Goal: Find contact information

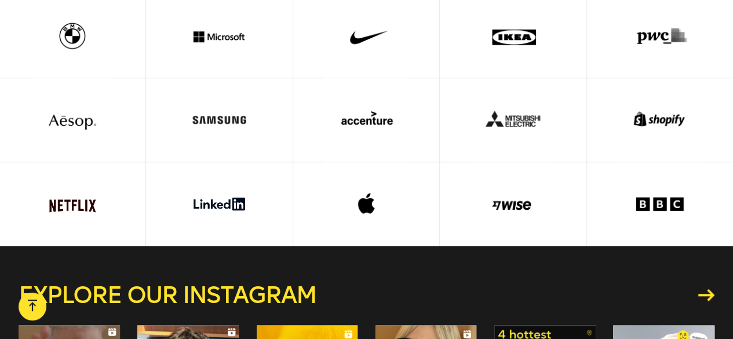
scroll to position [2885, 0]
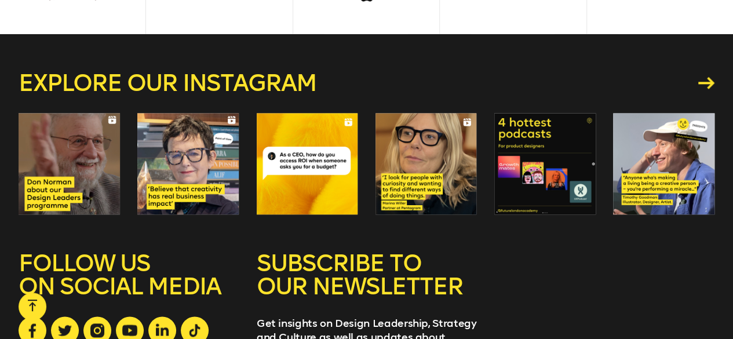
drag, startPoint x: 489, startPoint y: 244, endPoint x: 544, endPoint y: 229, distance: 56.9
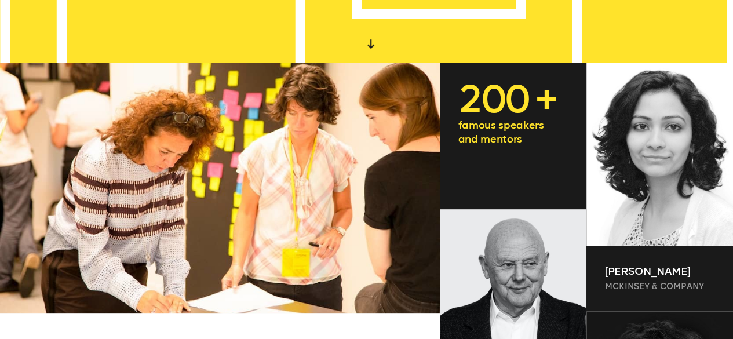
scroll to position [0, 0]
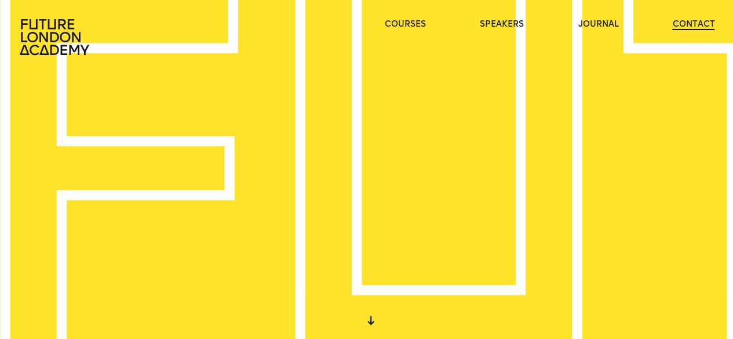
click at [692, 23] on link "contact" at bounding box center [693, 25] width 42 height 12
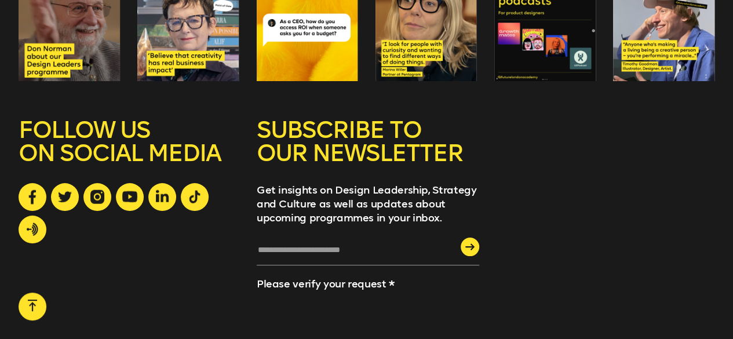
scroll to position [1193, 0]
